Goal: Information Seeking & Learning: Check status

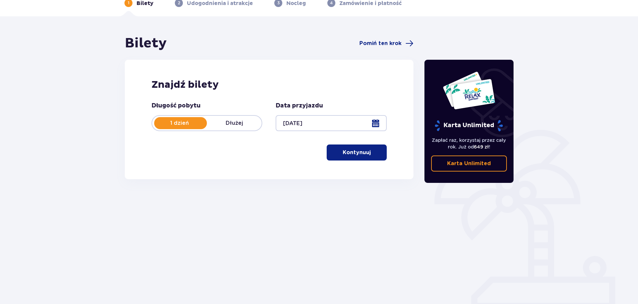
scroll to position [36, 0]
click at [354, 153] on p "Kontynuuj" at bounding box center [357, 151] width 28 height 7
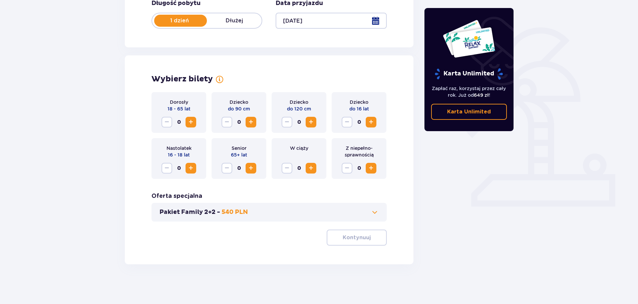
scroll to position [138, 0]
click at [371, 123] on span "Zwiększ" at bounding box center [371, 122] width 8 height 8
click at [193, 123] on span "Zwiększ" at bounding box center [191, 122] width 8 height 8
click at [368, 239] on span "button" at bounding box center [372, 237] width 8 height 8
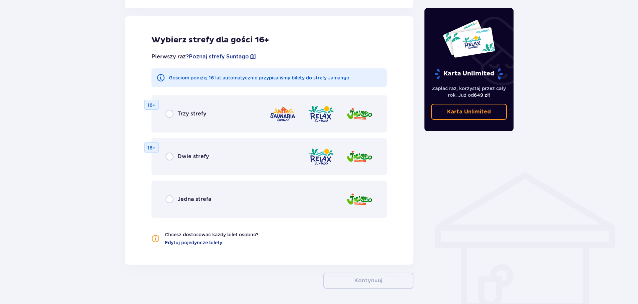
scroll to position [370, 0]
click at [170, 114] on input "radio" at bounding box center [169, 113] width 8 height 8
radio input "true"
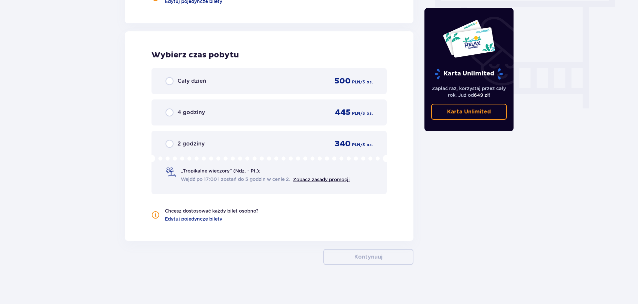
scroll to position [612, 0]
click at [169, 79] on input "radio" at bounding box center [169, 80] width 8 height 8
radio input "true"
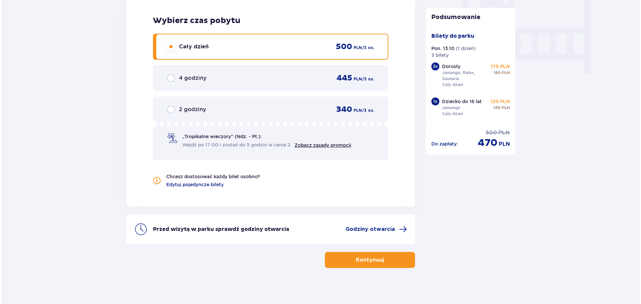
scroll to position [650, 0]
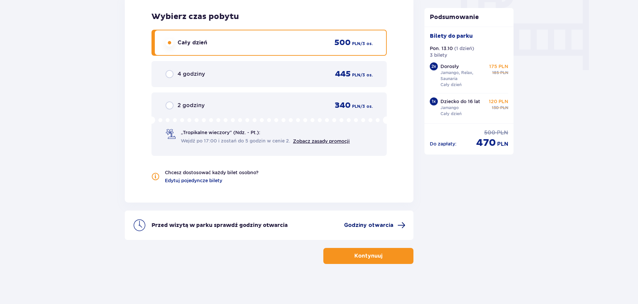
click at [385, 226] on span "Godziny otwarcia" at bounding box center [368, 225] width 49 height 7
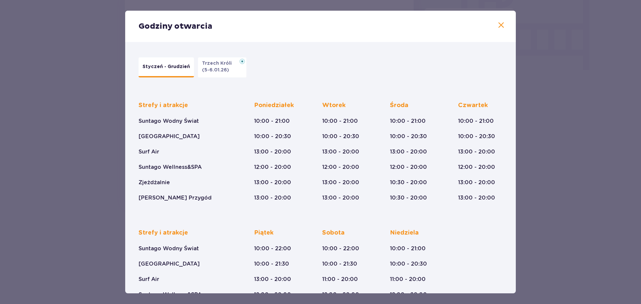
click at [497, 27] on span at bounding box center [501, 25] width 8 height 8
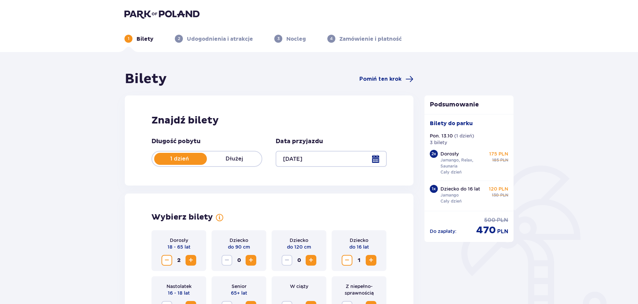
click at [136, 14] on img at bounding box center [161, 13] width 75 height 9
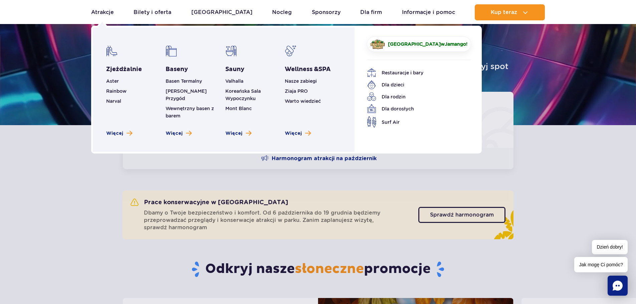
scroll to position [133, 0]
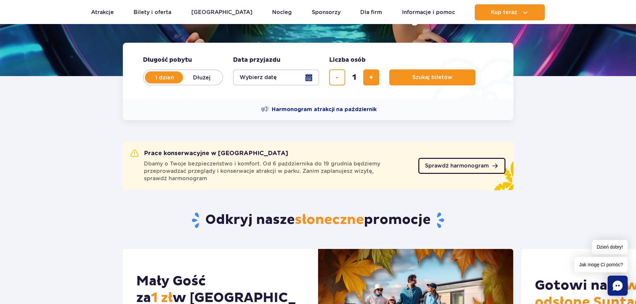
click at [461, 162] on link "Sprawdź harmonogram" at bounding box center [461, 166] width 87 height 16
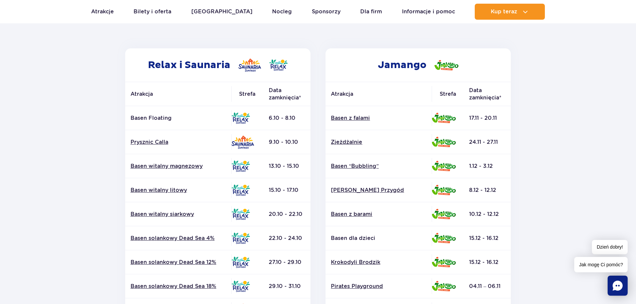
scroll to position [133, 0]
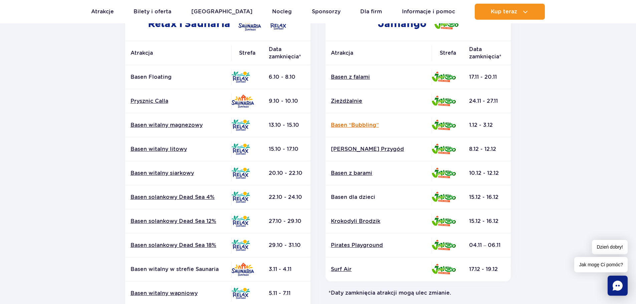
click at [356, 124] on link "Basen “Bubbling”" at bounding box center [378, 124] width 95 height 7
click at [163, 125] on link "Basen witalny magnezowy" at bounding box center [177, 124] width 95 height 7
click at [357, 123] on link "Basen “Bubbling”" at bounding box center [378, 124] width 95 height 7
drag, startPoint x: 127, startPoint y: 122, endPoint x: 303, endPoint y: 130, distance: 175.7
click at [303, 130] on tr "Basen witalny magnezowy 13.10 - 15.10" at bounding box center [217, 125] width 185 height 24
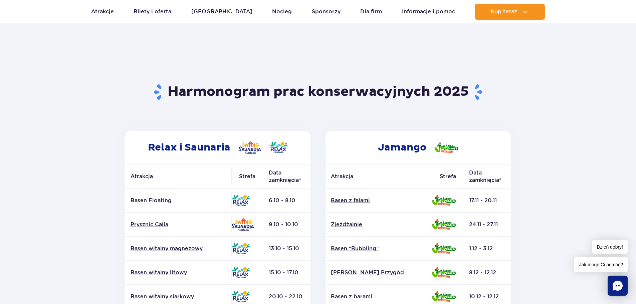
scroll to position [0, 0]
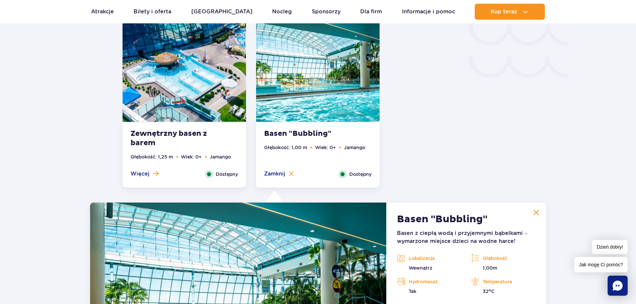
scroll to position [1187, 0]
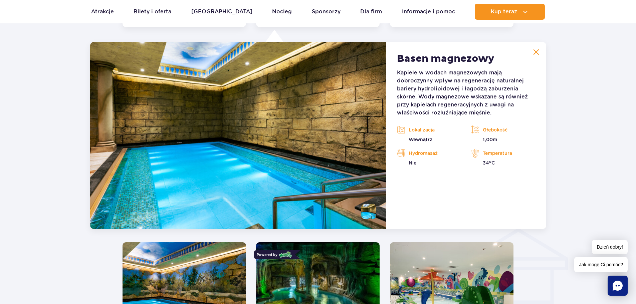
scroll to position [620, 0]
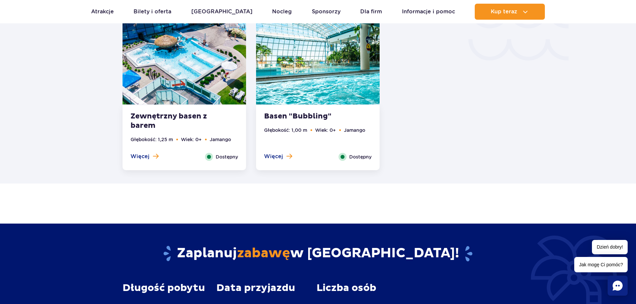
click at [310, 71] on img at bounding box center [317, 52] width 123 height 104
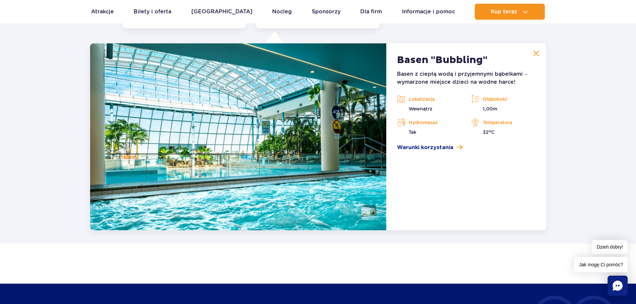
scroll to position [1354, 0]
